Goal: Check status: Check status

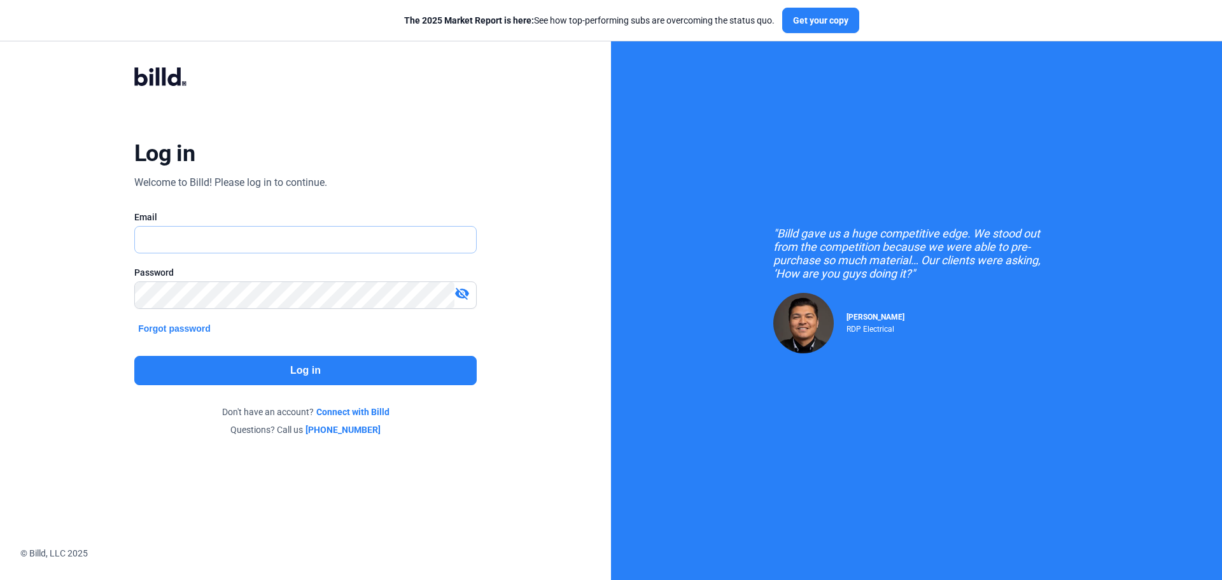
type input "[PERSON_NAME][EMAIL_ADDRESS][DOMAIN_NAME]"
click at [325, 359] on button "Log in" at bounding box center [305, 370] width 342 height 29
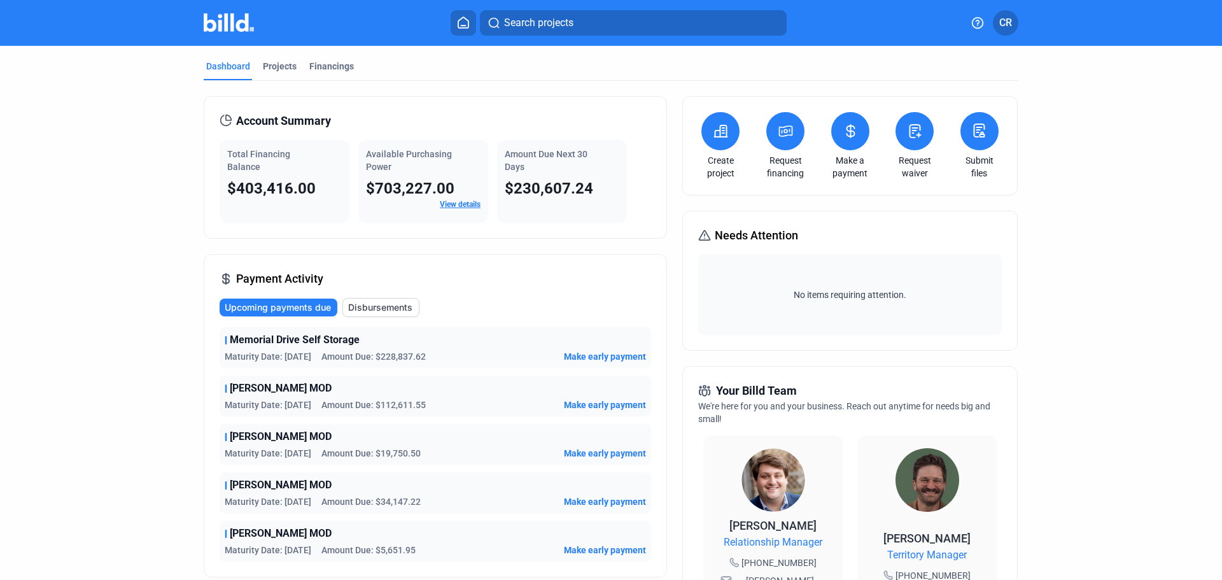
click at [446, 209] on span "View details" at bounding box center [460, 204] width 41 height 11
click at [445, 202] on link "View details" at bounding box center [460, 204] width 41 height 9
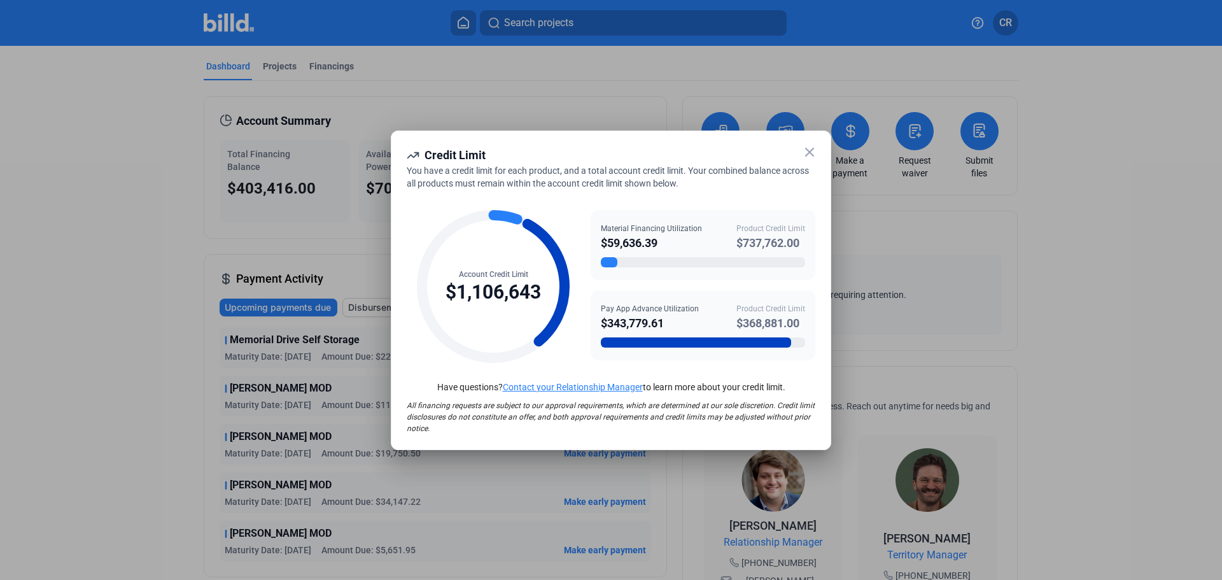
click at [813, 146] on icon at bounding box center [809, 151] width 15 height 15
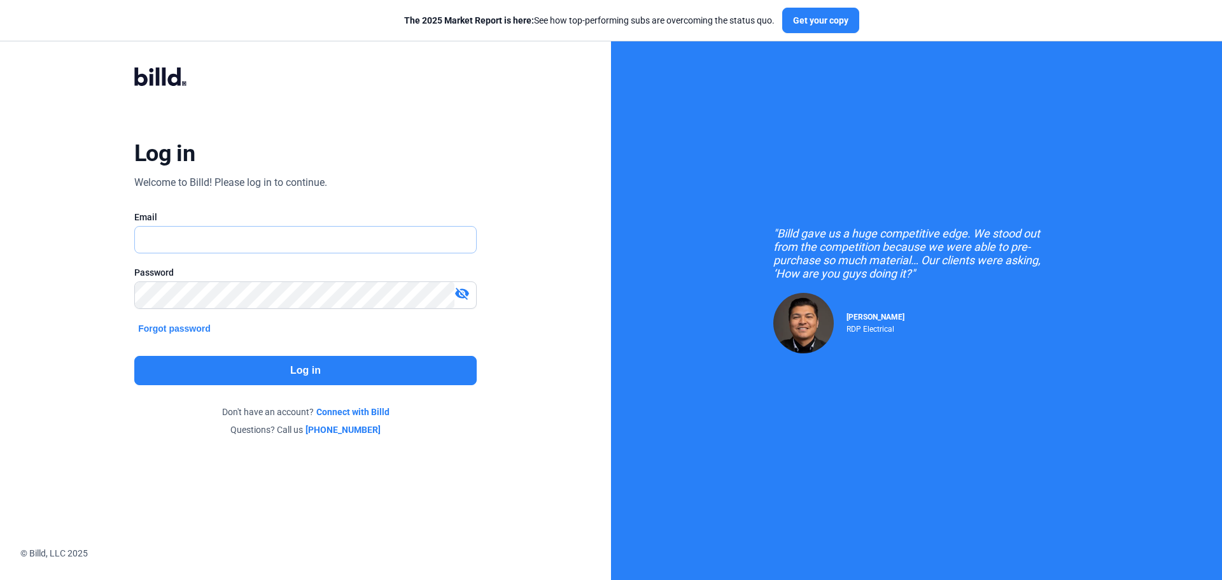
type input "[PERSON_NAME][EMAIL_ADDRESS][DOMAIN_NAME]"
click at [374, 369] on button "Log in" at bounding box center [305, 370] width 342 height 29
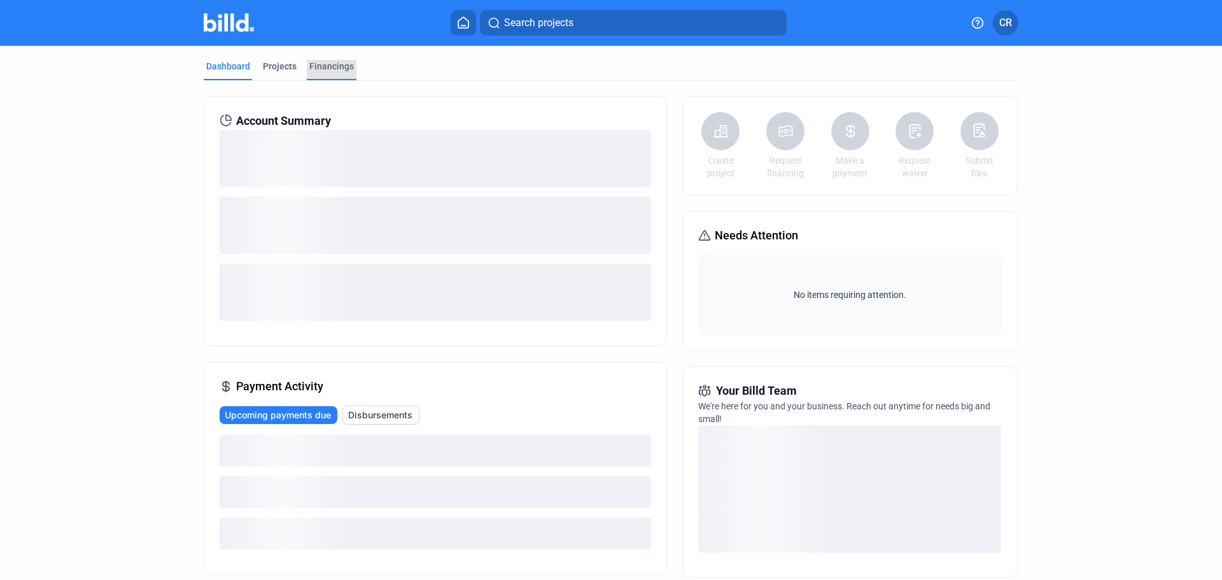
click at [336, 65] on div "Financings" at bounding box center [331, 66] width 45 height 13
